Goal: Communication & Community: Ask a question

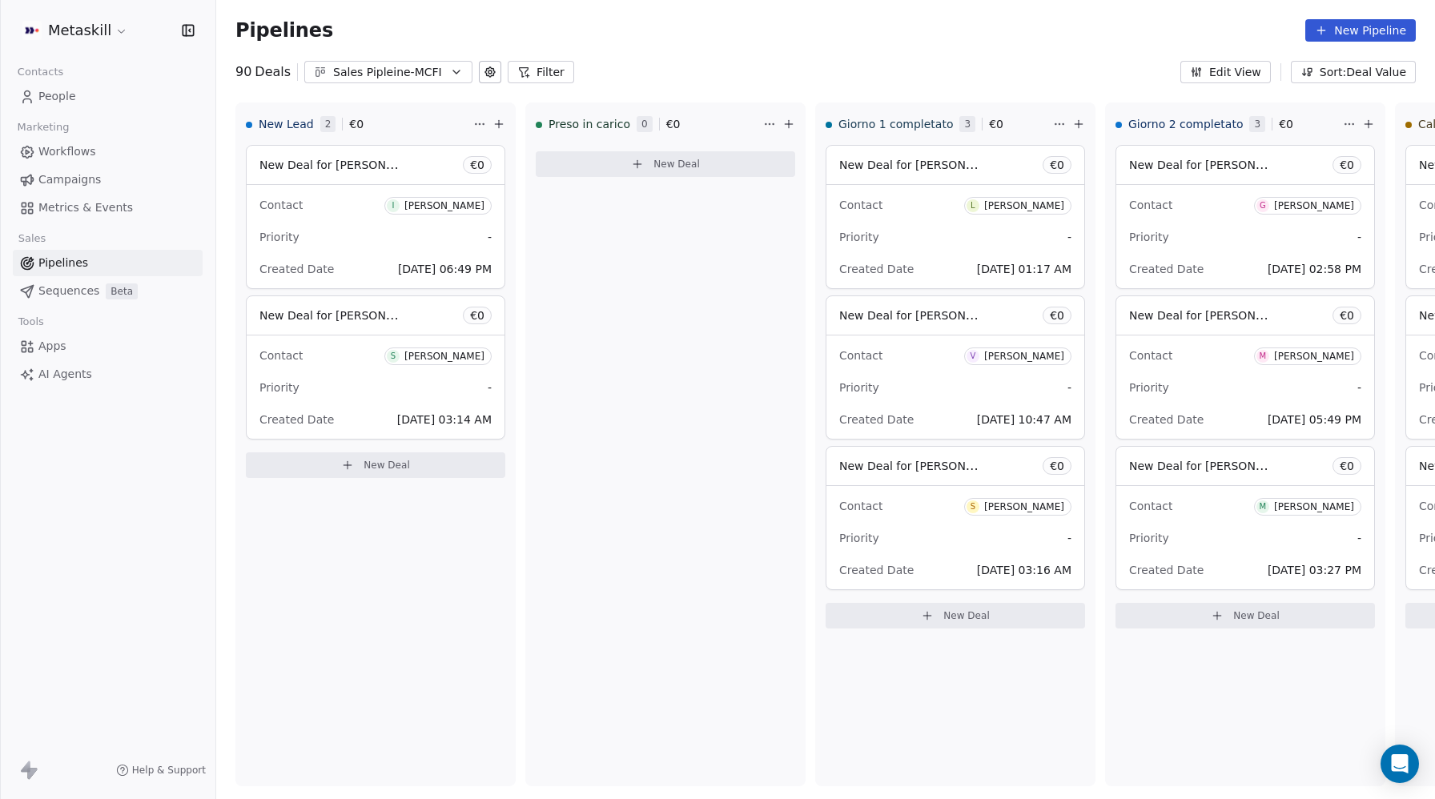
scroll to position [249, 0]
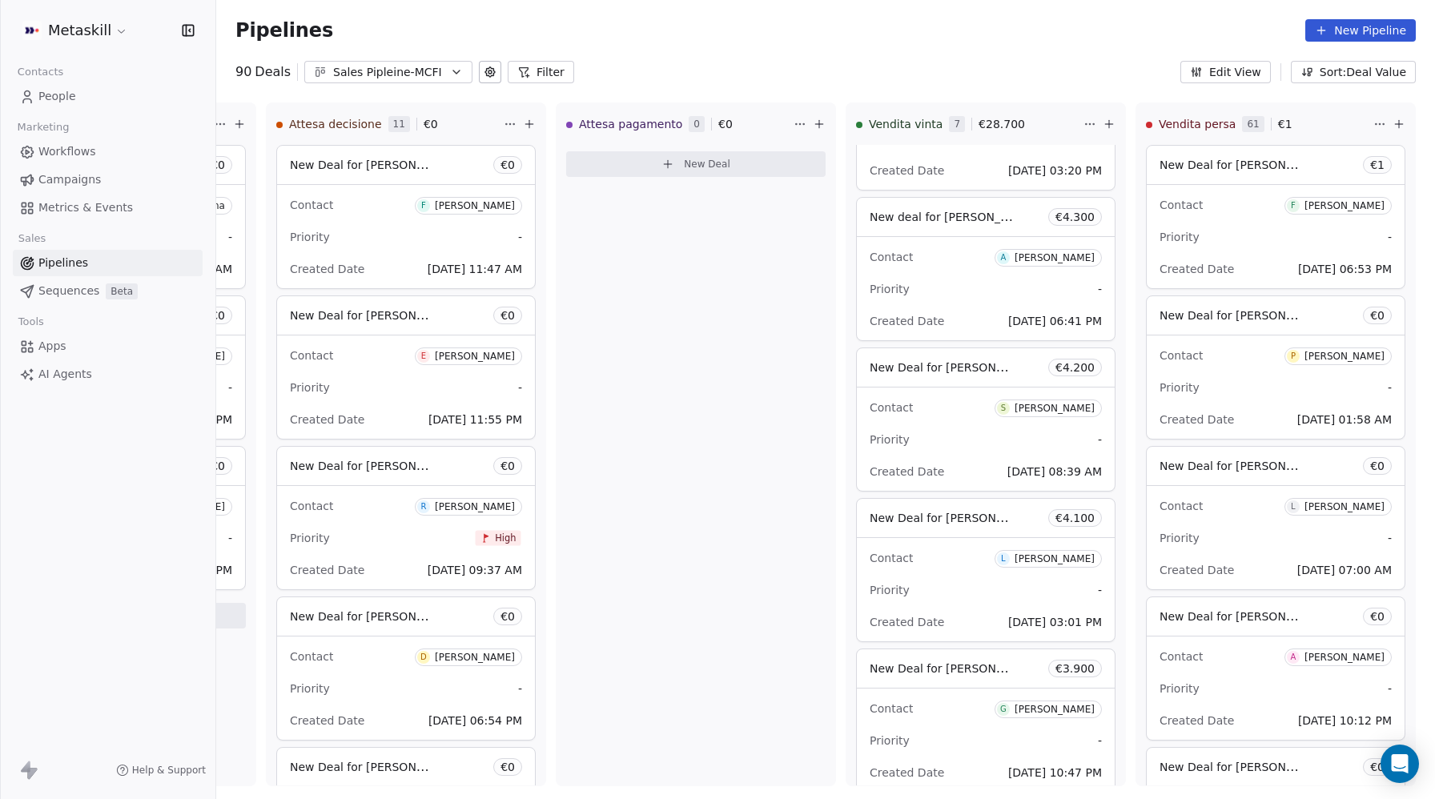
click at [54, 350] on span "Apps" at bounding box center [52, 346] width 28 height 17
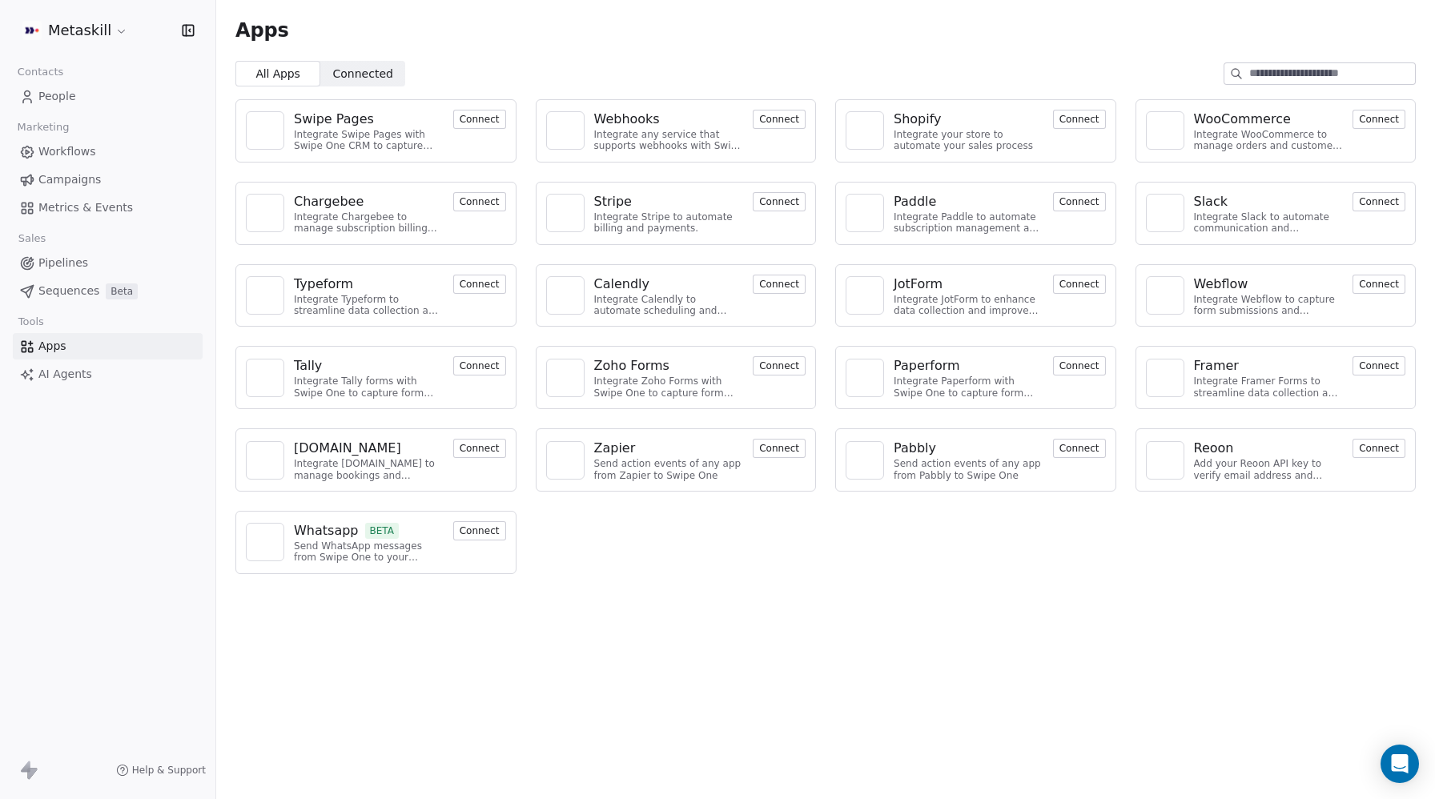
click at [328, 453] on div "[DOMAIN_NAME]" at bounding box center [347, 448] width 107 height 19
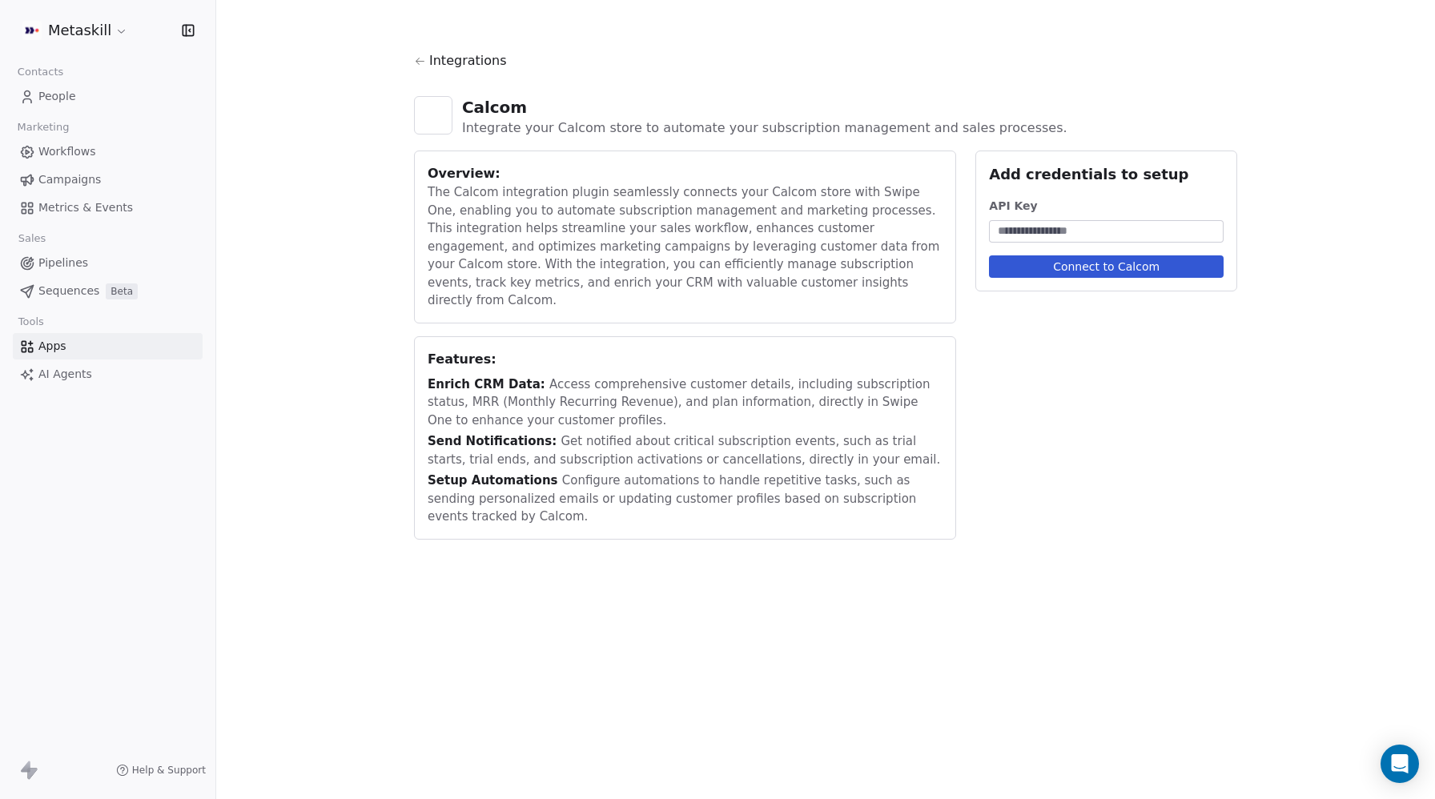
click at [414, 60] on icon at bounding box center [420, 61] width 12 height 12
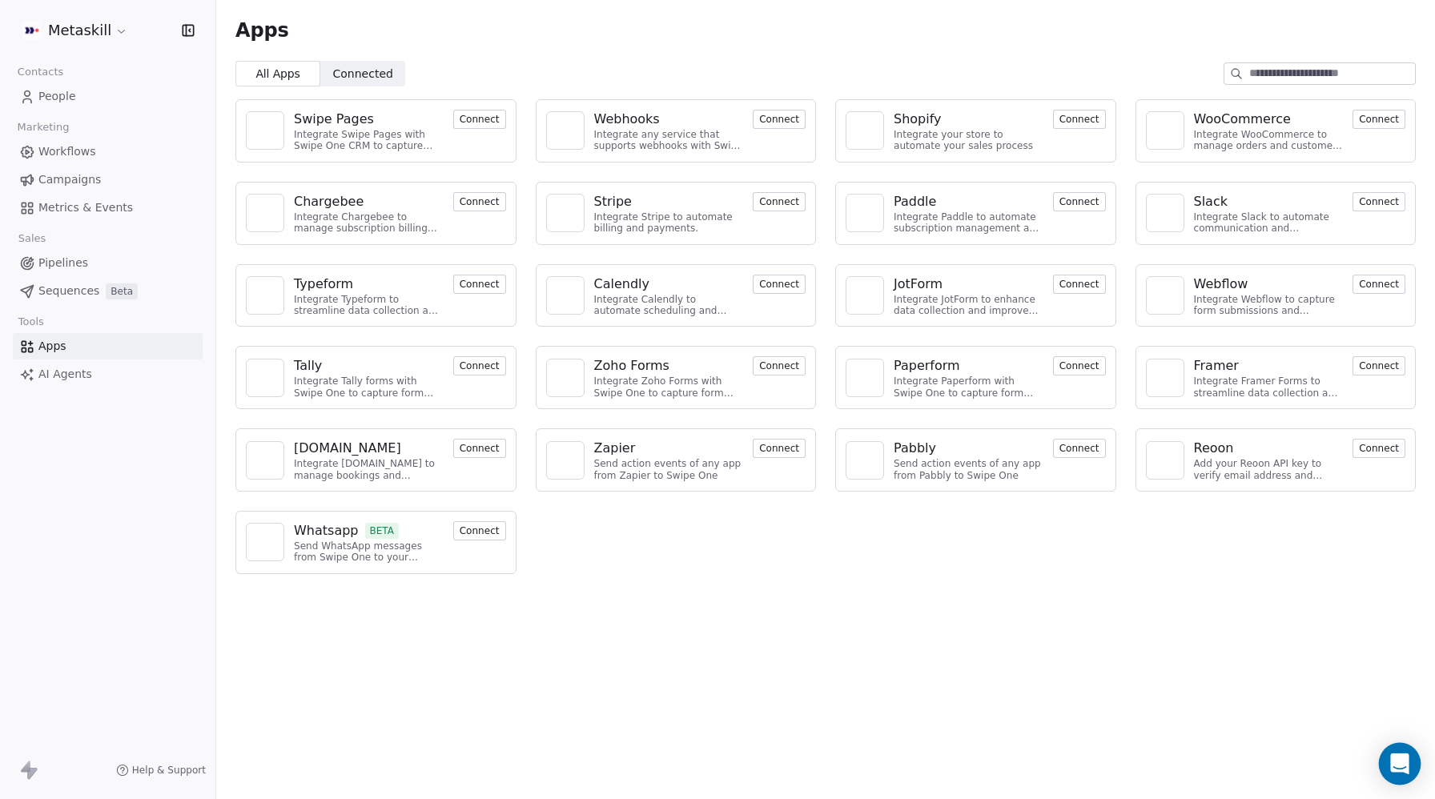
click at [1401, 767] on icon "Open Intercom Messenger" at bounding box center [1399, 764] width 21 height 21
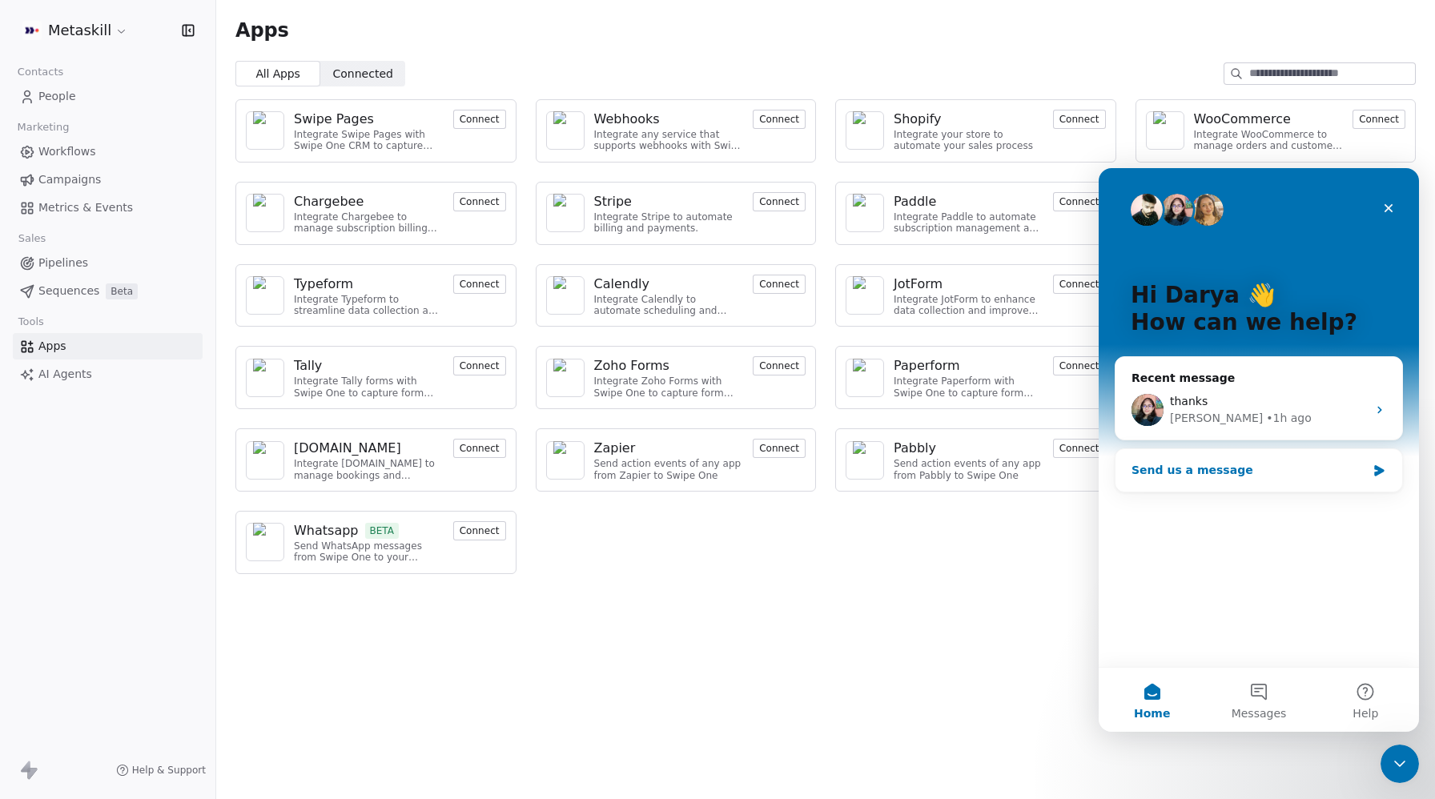
click at [1205, 471] on div "Send us a message" at bounding box center [1249, 470] width 235 height 17
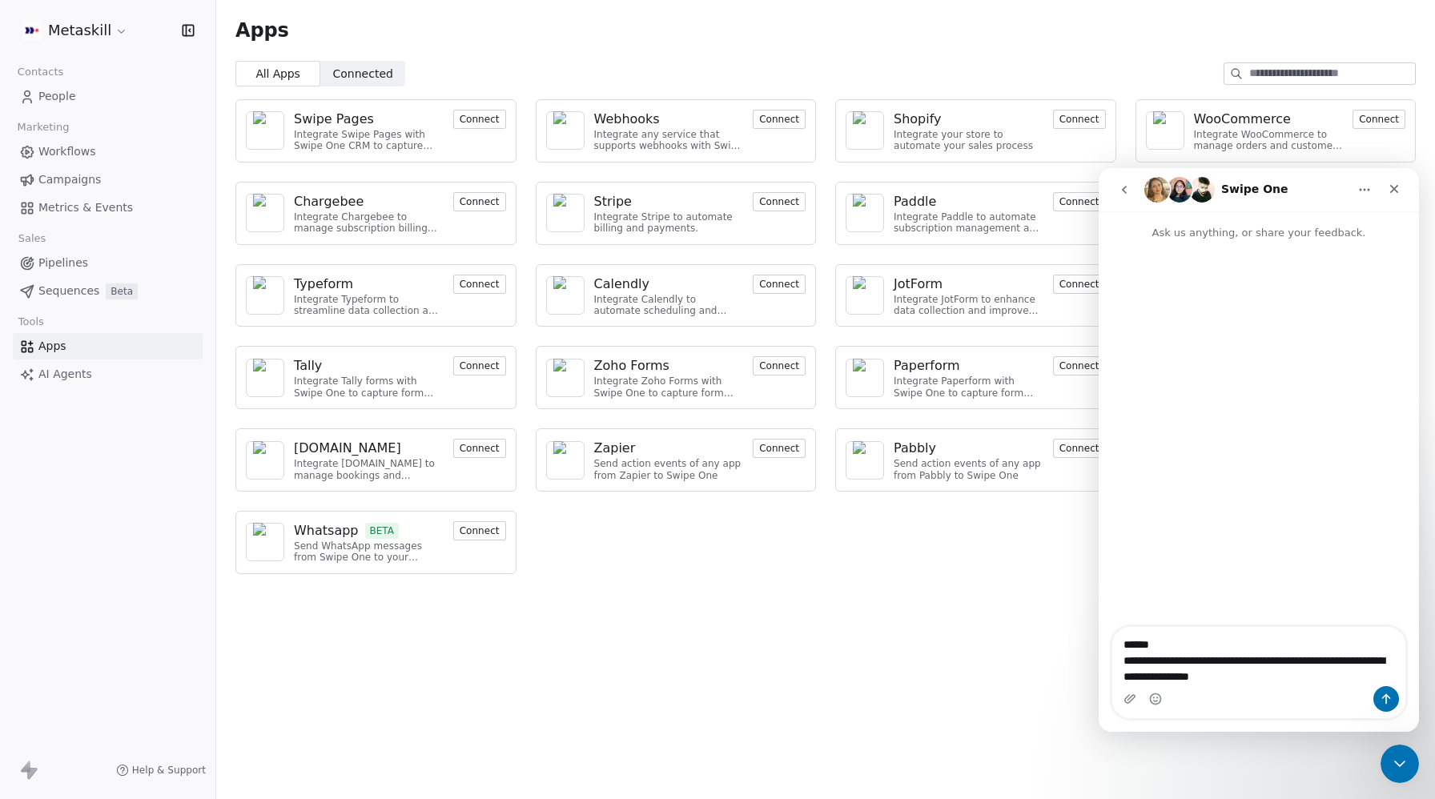
click at [1307, 657] on textarea "**********" at bounding box center [1258, 656] width 293 height 59
type textarea "**********"
click at [1388, 701] on icon "Send a message…" at bounding box center [1386, 699] width 13 height 13
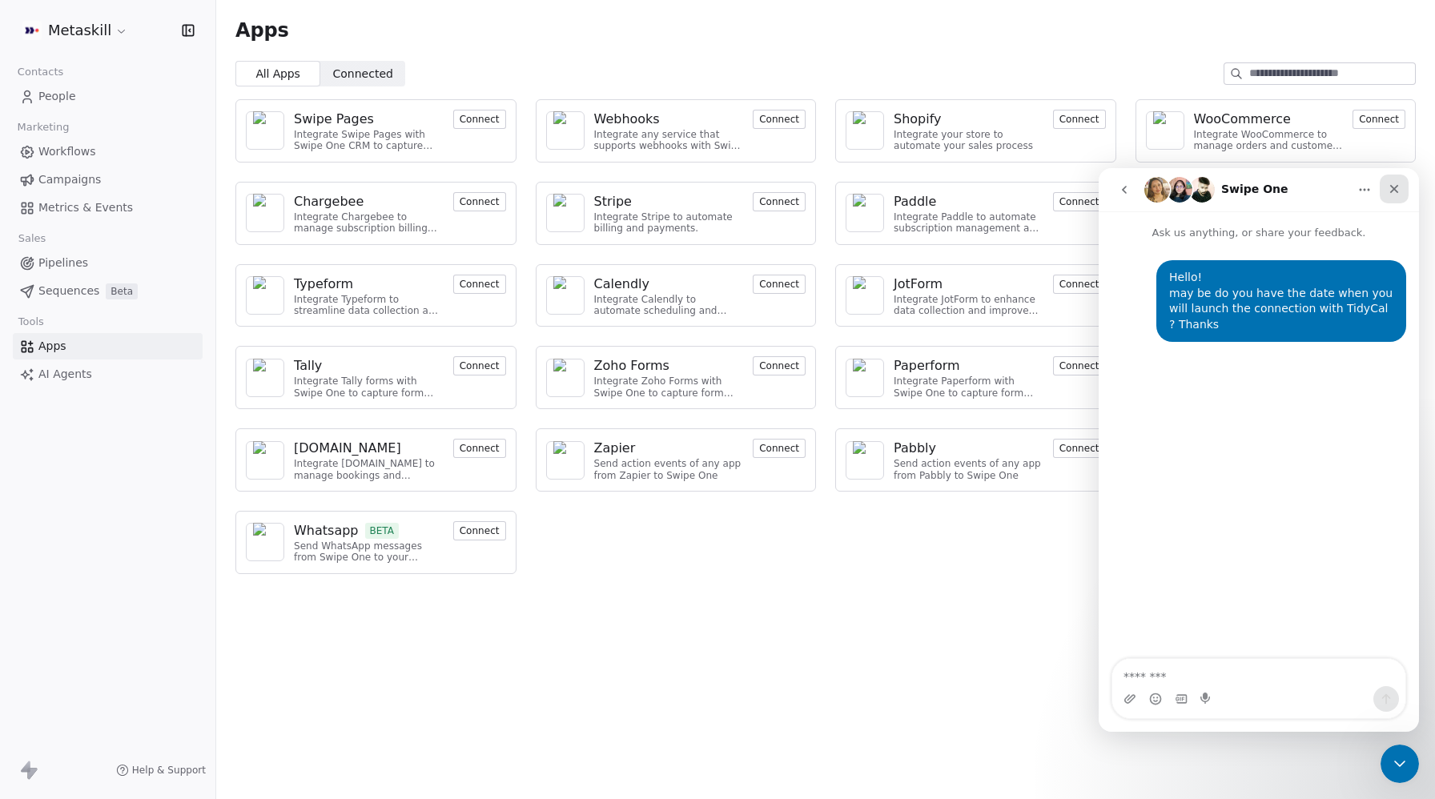
click at [1405, 191] on div "Close" at bounding box center [1394, 189] width 29 height 29
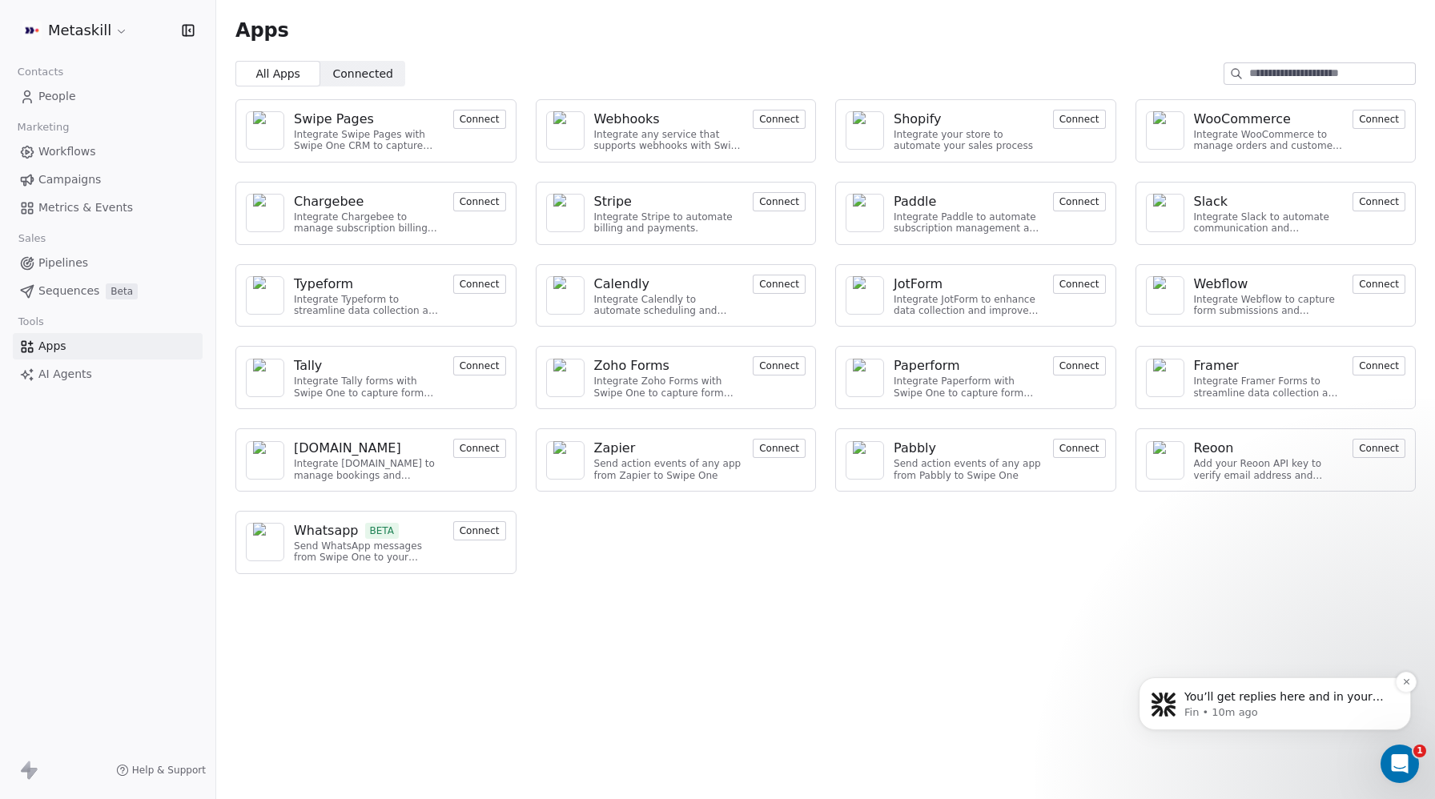
click at [1335, 707] on p "Fin • 10m ago" at bounding box center [1287, 712] width 207 height 14
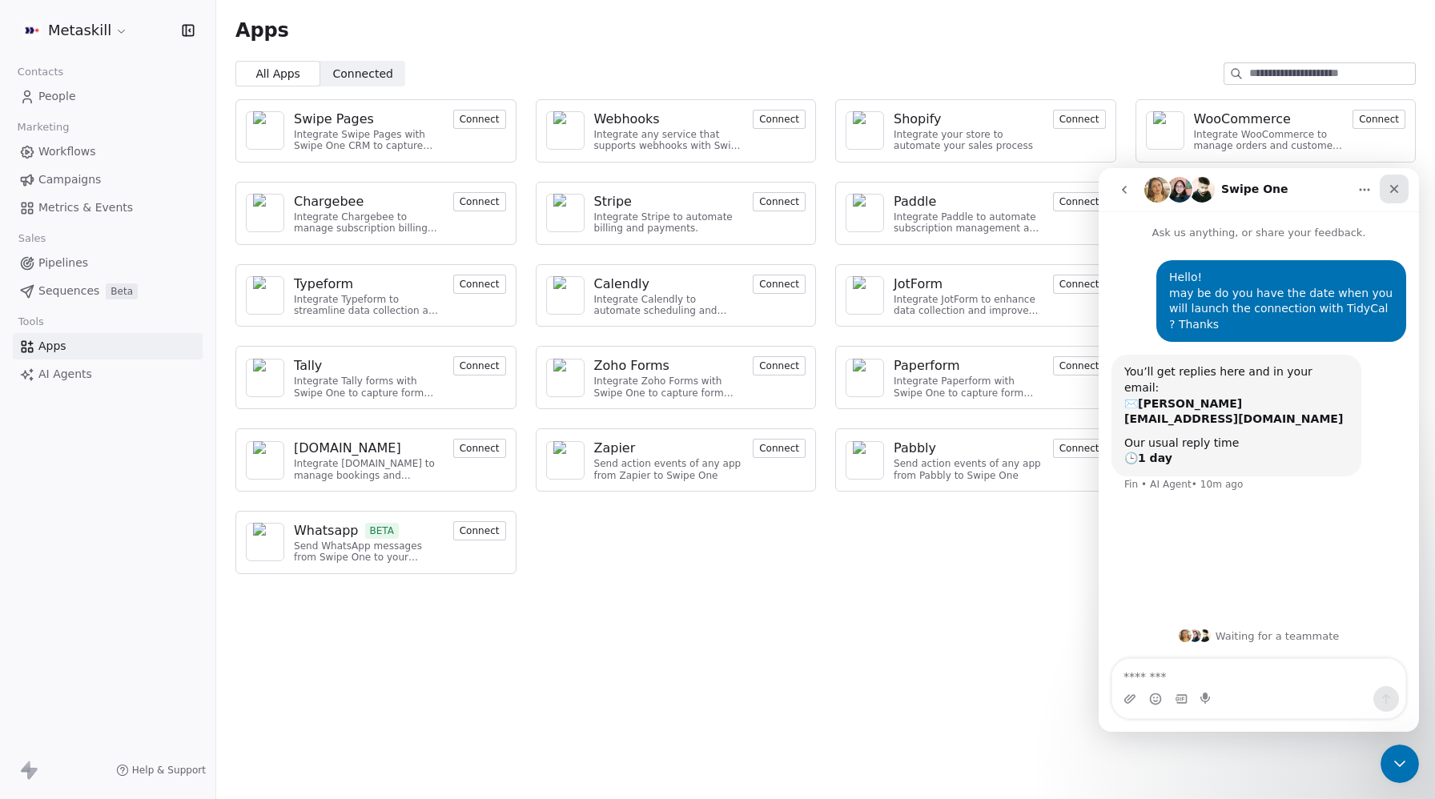
click at [1388, 193] on icon "Close" at bounding box center [1394, 189] width 13 height 13
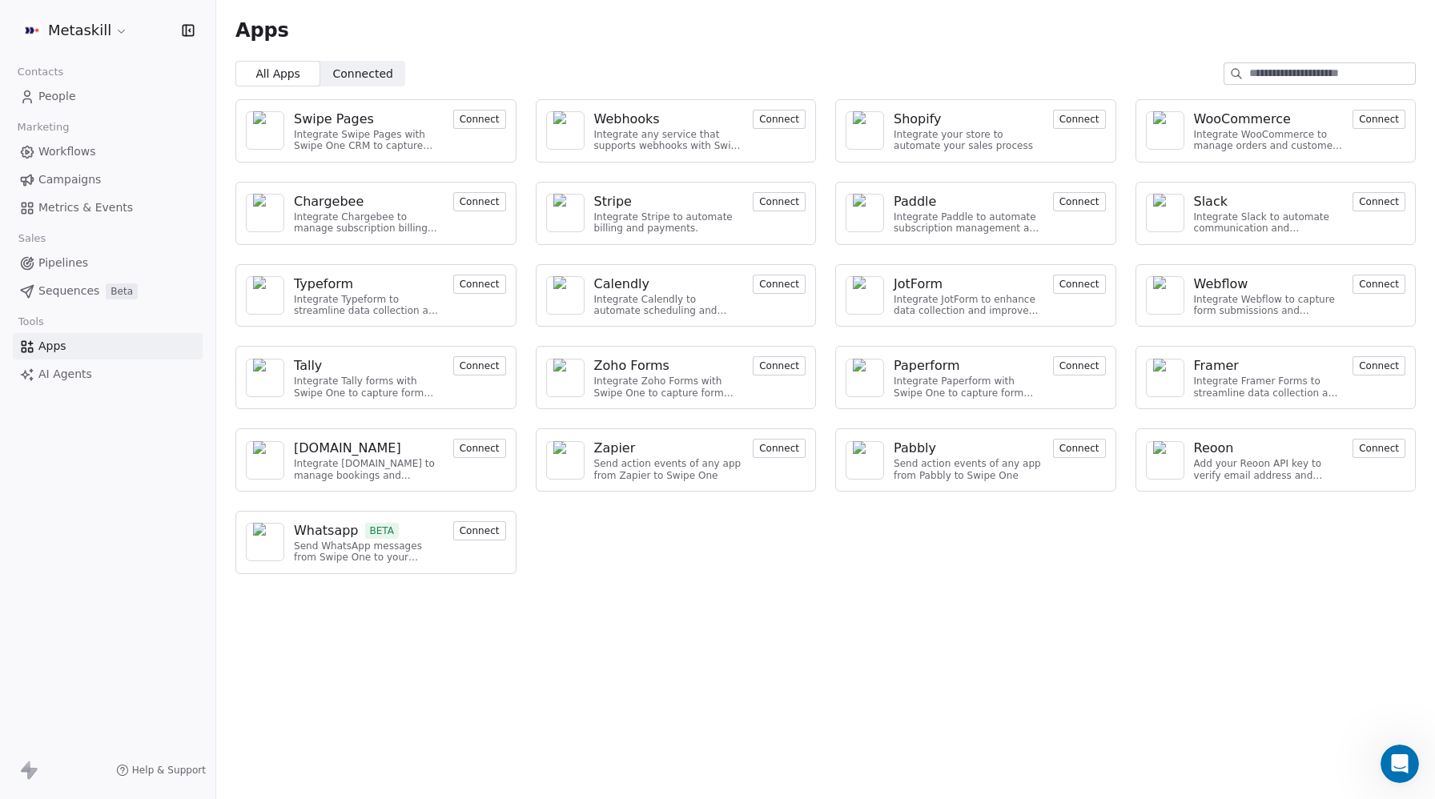
click at [59, 256] on span "Pipelines" at bounding box center [63, 263] width 50 height 17
